Goal: Information Seeking & Learning: Learn about a topic

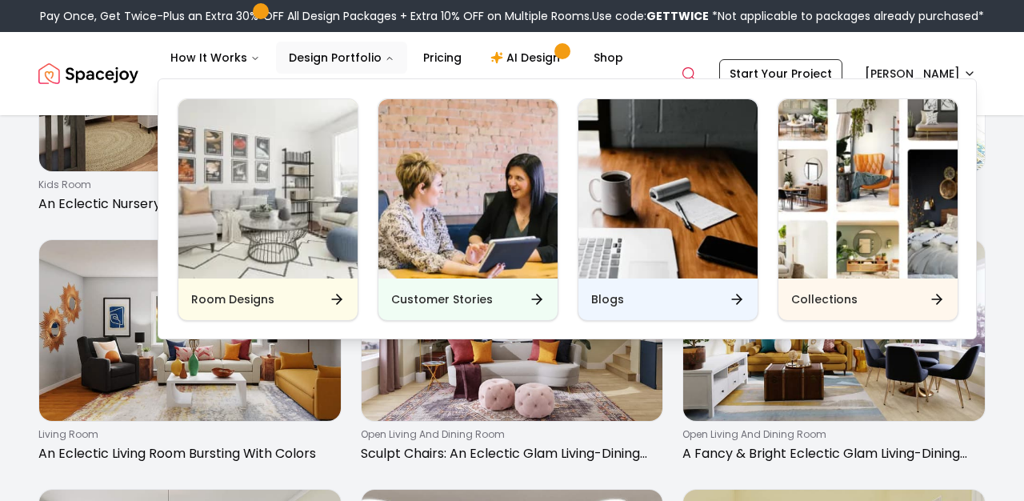
scroll to position [1996, 0]
click at [636, 310] on div "Blogs" at bounding box center [668, 299] width 179 height 42
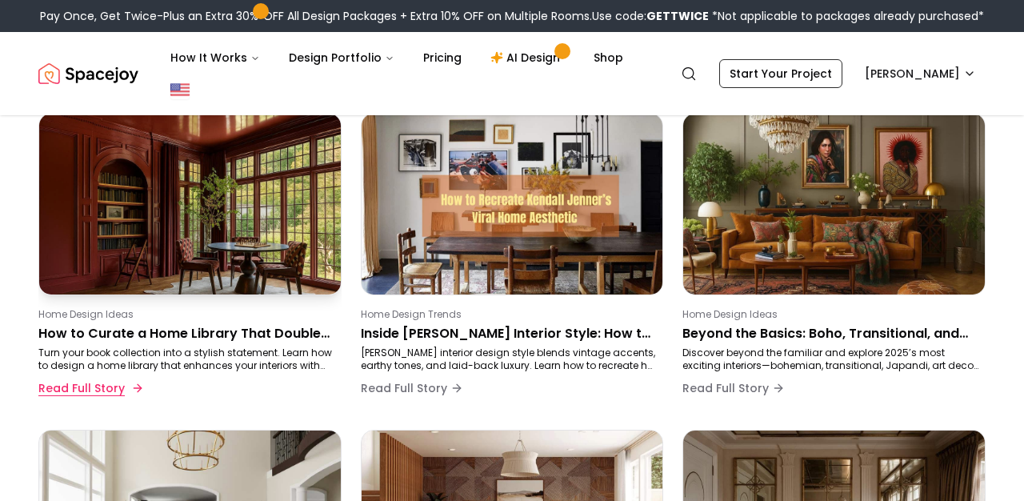
click at [104, 386] on button "Read Full Story" at bounding box center [89, 388] width 102 height 32
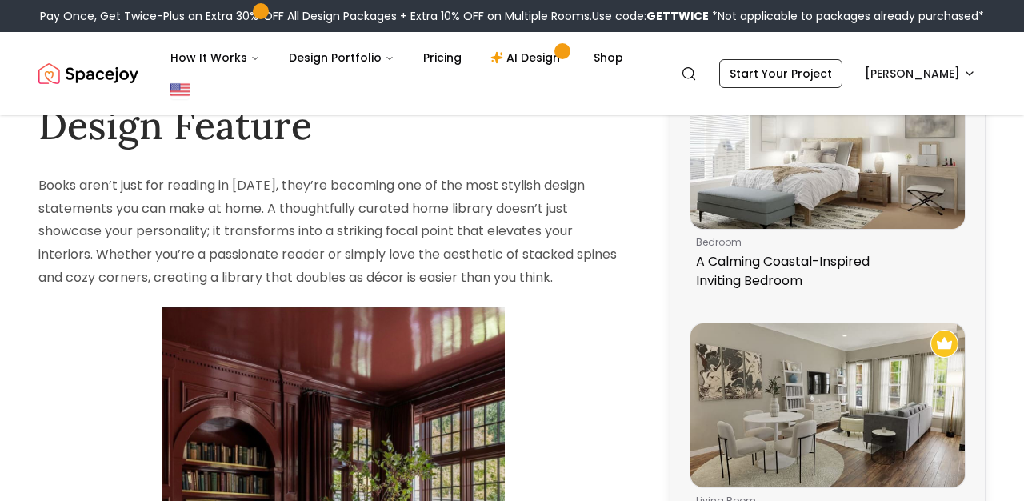
scroll to position [933, 0]
